Goal: Entertainment & Leisure: Consume media (video, audio)

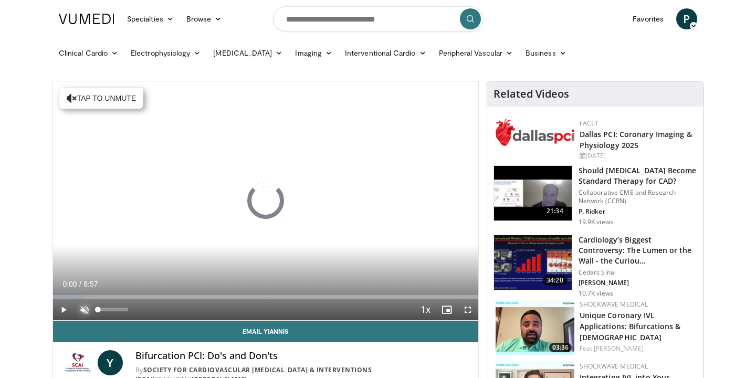
click at [83, 309] on span "Video Player" at bounding box center [84, 309] width 21 height 21
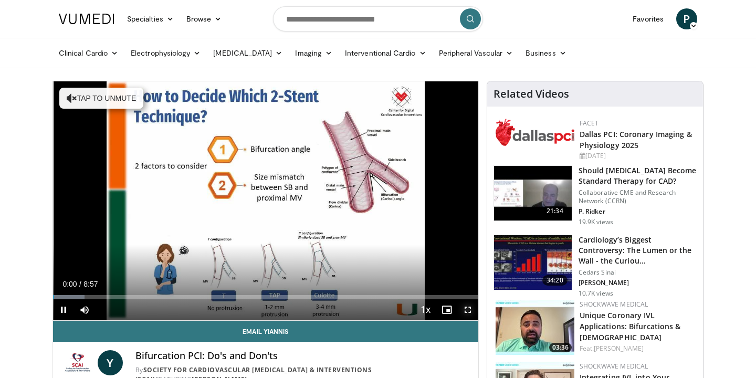
click at [469, 308] on span "Video Player" at bounding box center [467, 309] width 21 height 21
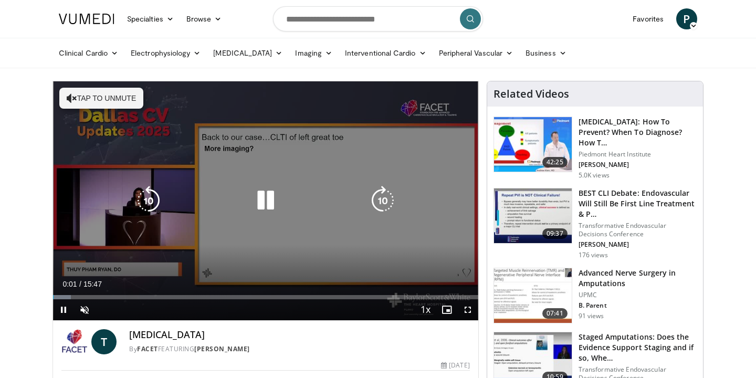
click at [111, 91] on button "Tap to unmute" at bounding box center [101, 98] width 84 height 21
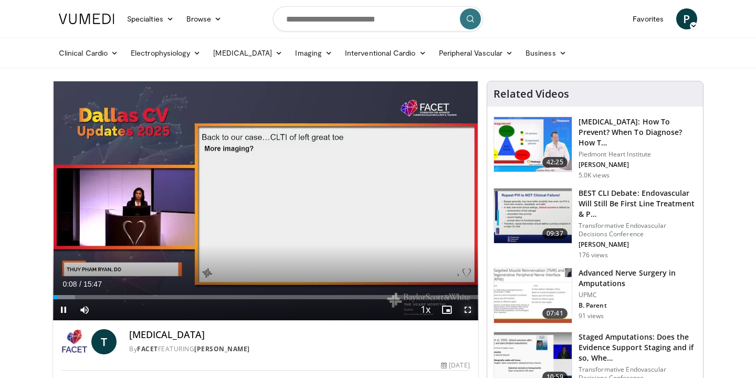
click at [465, 307] on span "Video Player" at bounding box center [467, 309] width 21 height 21
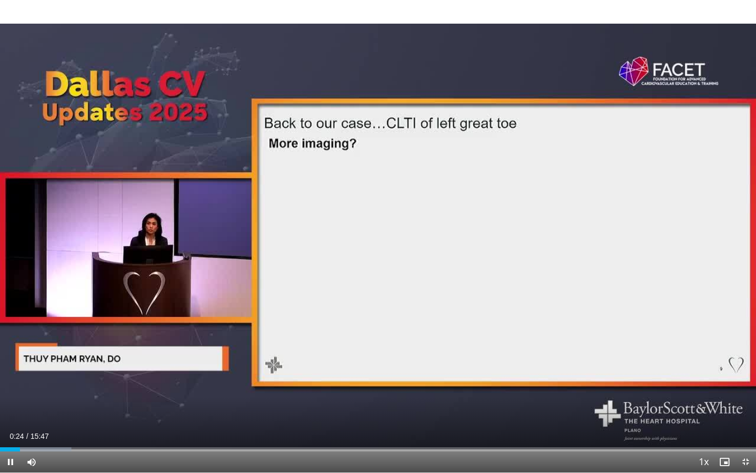
click at [9, 378] on div "10 seconds Tap to unmute" at bounding box center [378, 236] width 756 height 472
click at [9, 378] on span "Video Player" at bounding box center [10, 461] width 21 height 21
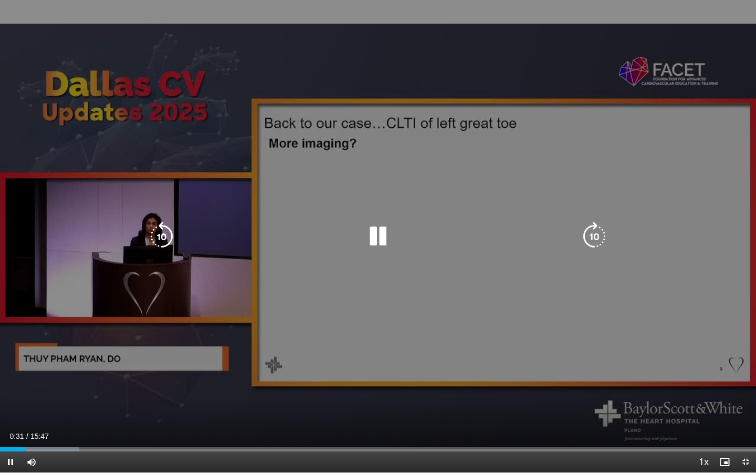
click at [589, 245] on icon "Video Player" at bounding box center [594, 236] width 29 height 29
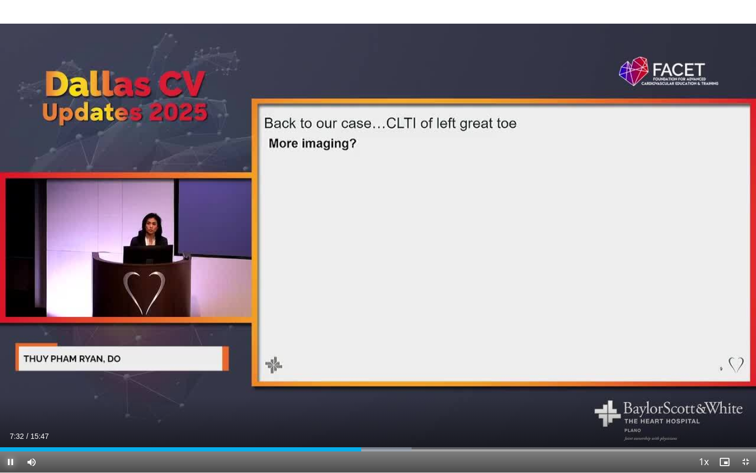
click at [11, 378] on span "Video Player" at bounding box center [10, 461] width 21 height 21
click at [9, 378] on span "Video Player" at bounding box center [10, 461] width 21 height 21
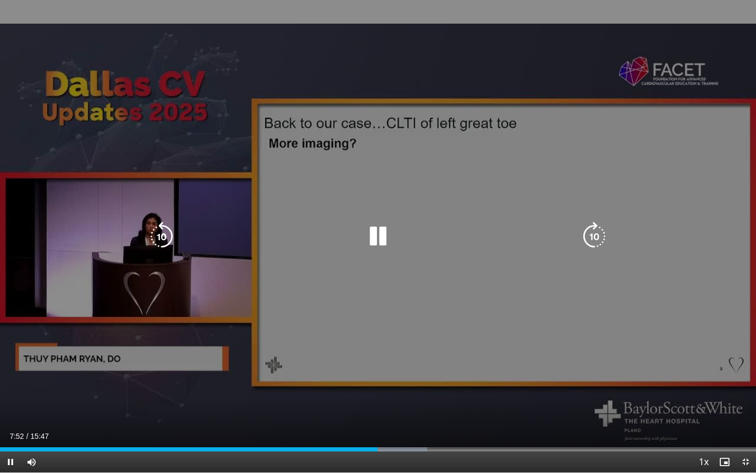
click at [161, 239] on icon "Video Player" at bounding box center [161, 236] width 29 height 29
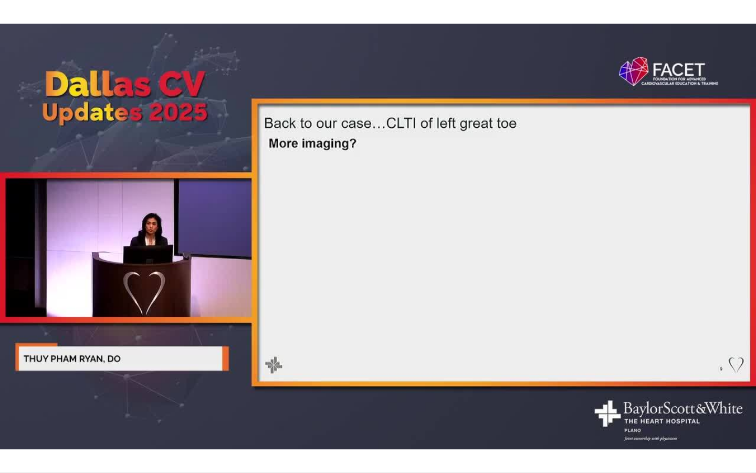
click at [161, 239] on div "10 seconds Tap to unmute" at bounding box center [378, 236] width 756 height 472
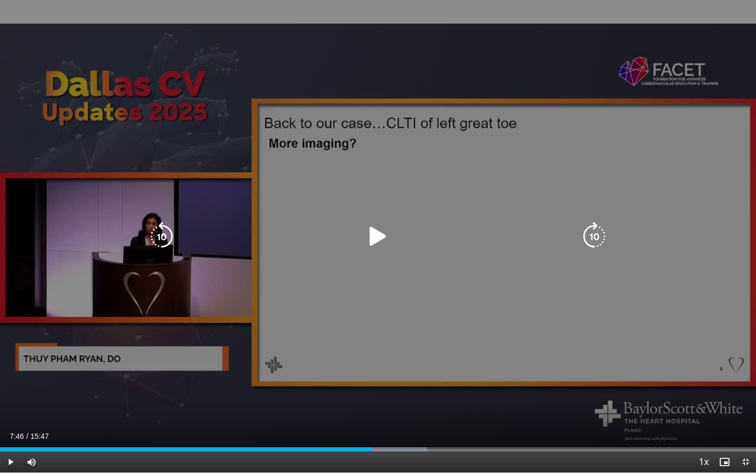
click at [381, 236] on icon "Video Player" at bounding box center [377, 236] width 29 height 29
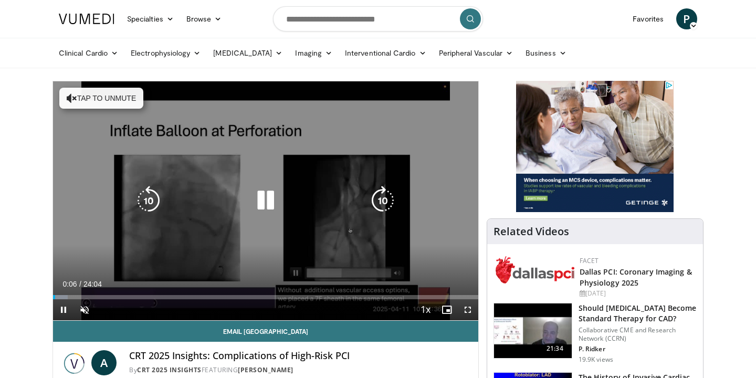
click at [380, 198] on icon "Video Player" at bounding box center [382, 200] width 29 height 29
click at [377, 140] on div "30 seconds Tap to unmute" at bounding box center [265, 200] width 425 height 239
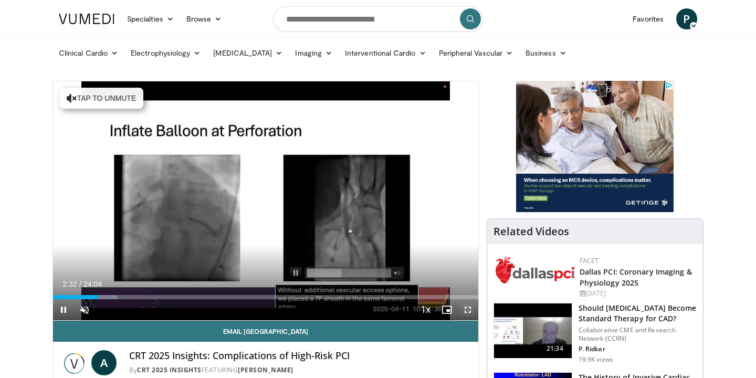
click at [466, 306] on span "Video Player" at bounding box center [467, 309] width 21 height 21
